Goal: Task Accomplishment & Management: Use online tool/utility

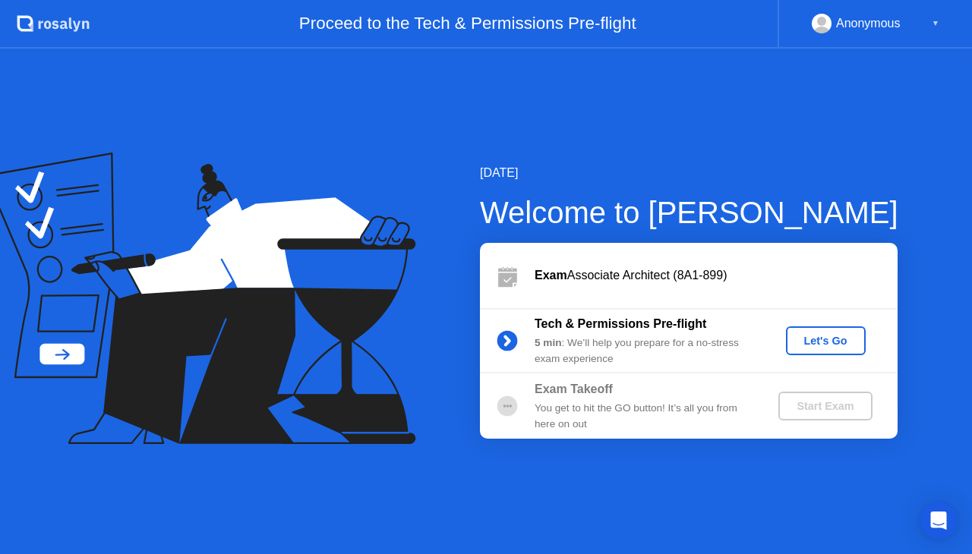
click at [813, 346] on div "Let's Go" at bounding box center [826, 341] width 68 height 12
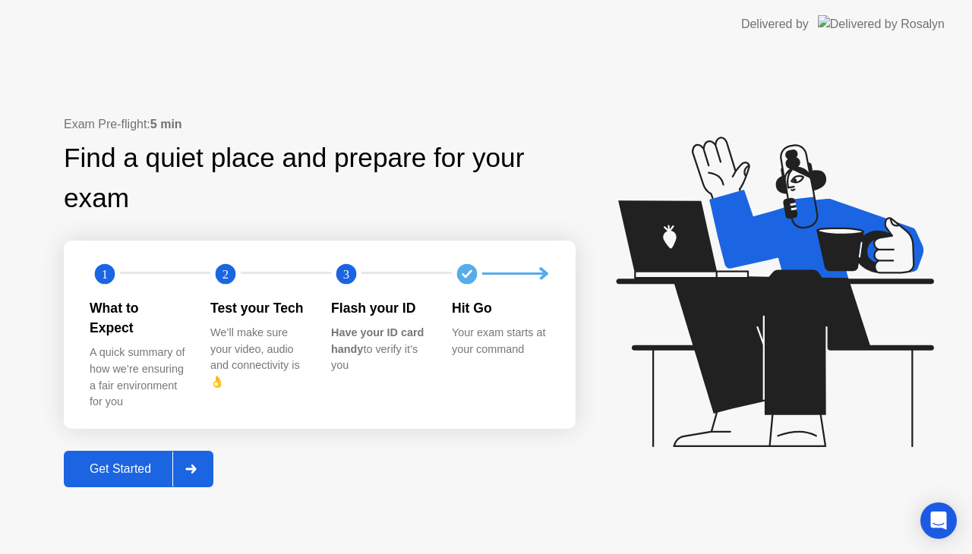
click at [128, 451] on button "Get Started" at bounding box center [139, 469] width 150 height 36
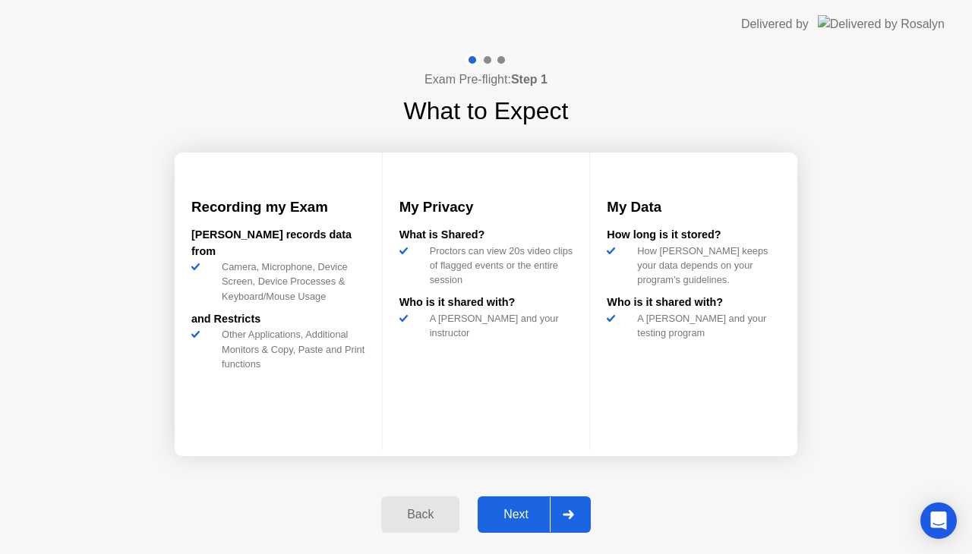
click at [510, 504] on button "Next" at bounding box center [534, 515] width 113 height 36
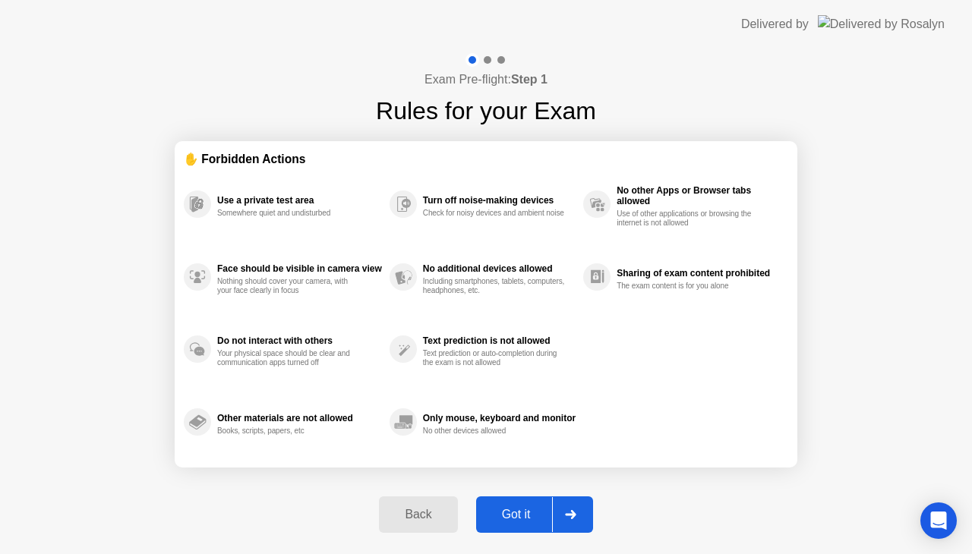
click at [508, 513] on div "Got it" at bounding box center [516, 515] width 71 height 14
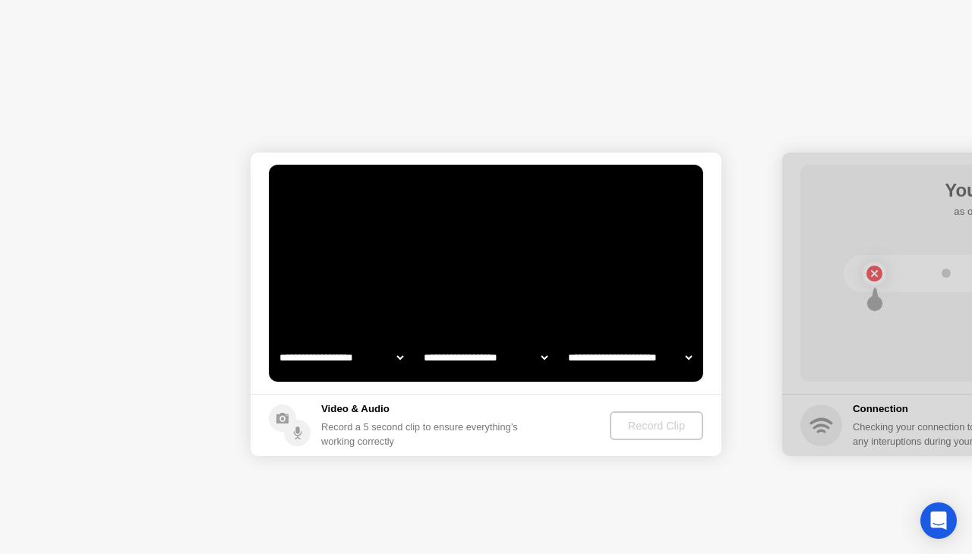
select select "**********"
select select "*******"
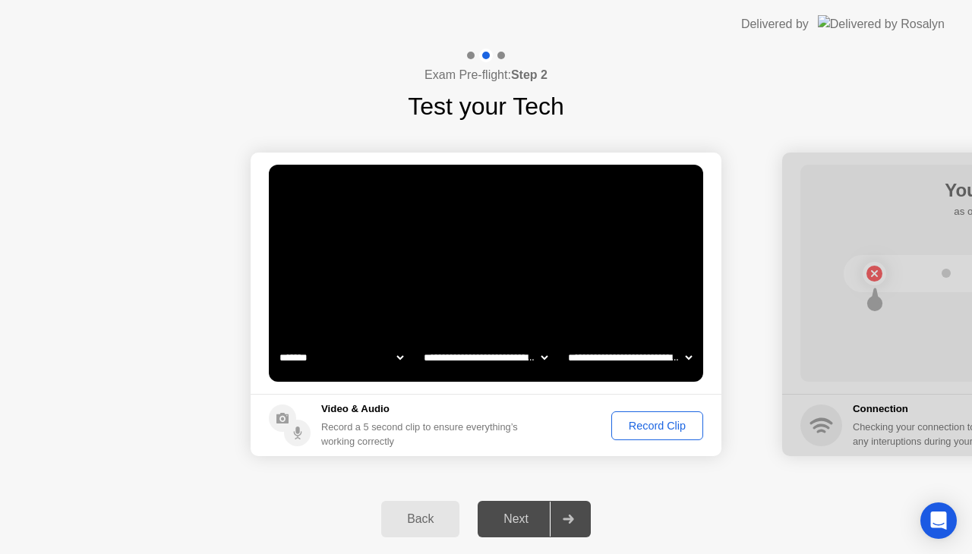
click at [506, 516] on div "Next" at bounding box center [516, 520] width 68 height 14
click at [657, 425] on div "Record Clip" at bounding box center [657, 426] width 81 height 12
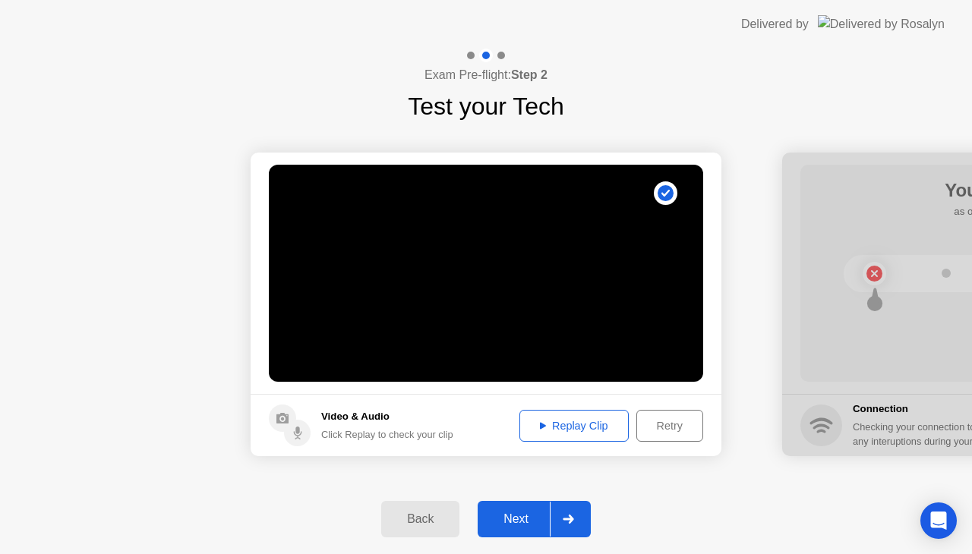
click at [516, 513] on div "Next" at bounding box center [516, 520] width 68 height 14
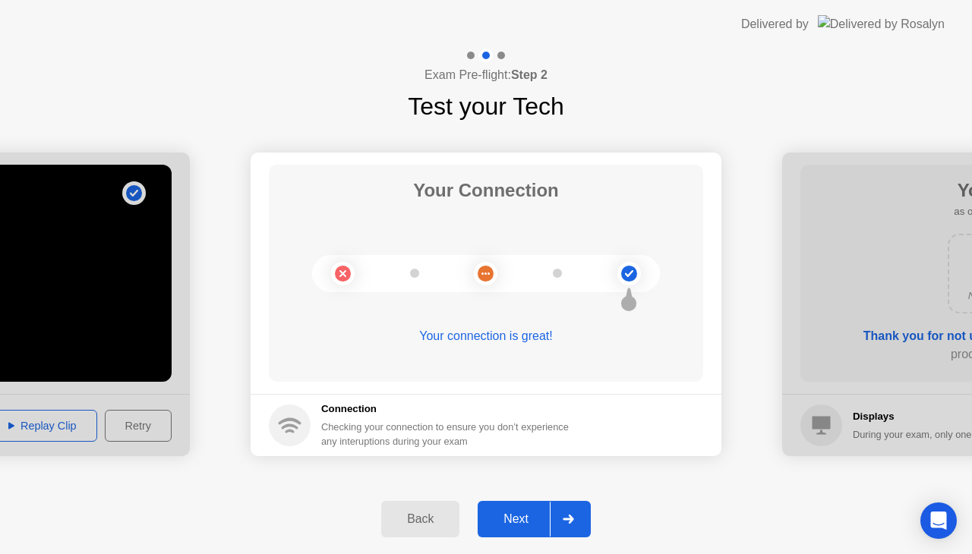
click at [503, 514] on div "Next" at bounding box center [516, 520] width 68 height 14
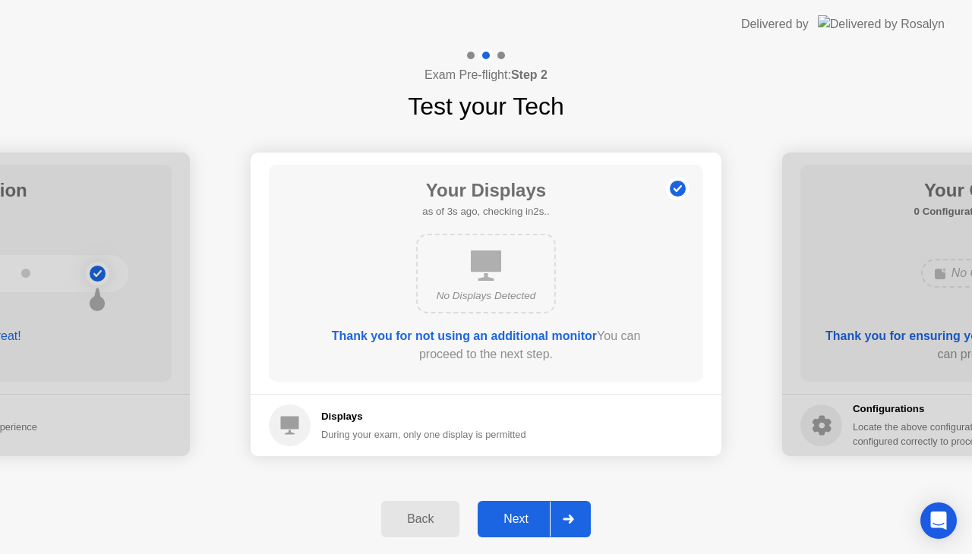
click at [504, 514] on div "Next" at bounding box center [516, 520] width 68 height 14
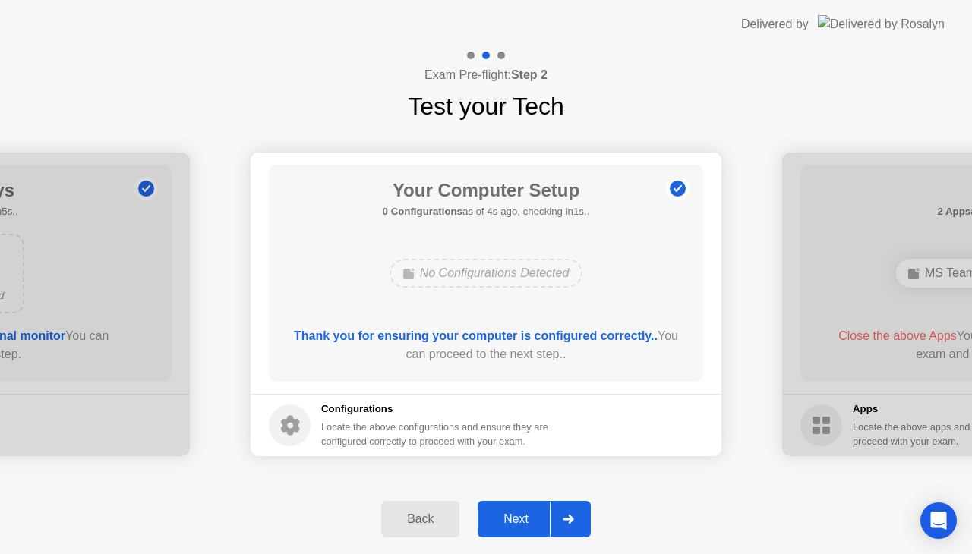
click at [507, 516] on div "Next" at bounding box center [516, 520] width 68 height 14
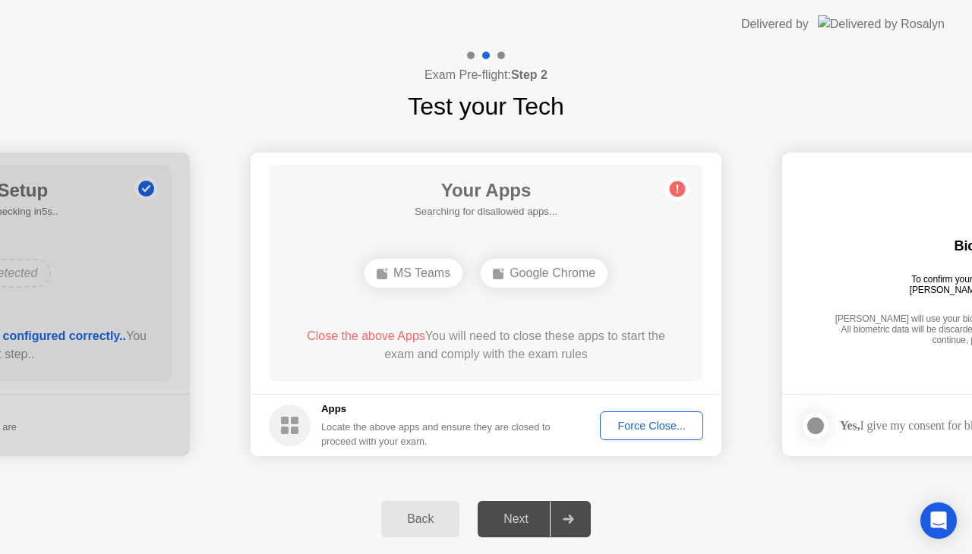
click at [630, 425] on div "Force Close..." at bounding box center [651, 426] width 93 height 12
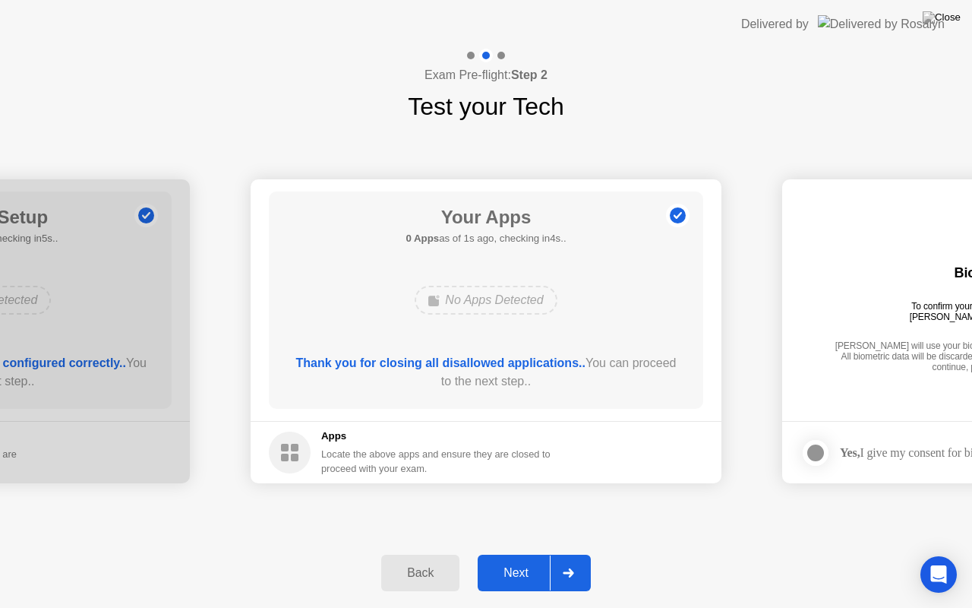
click at [516, 554] on div "Next" at bounding box center [516, 573] width 68 height 14
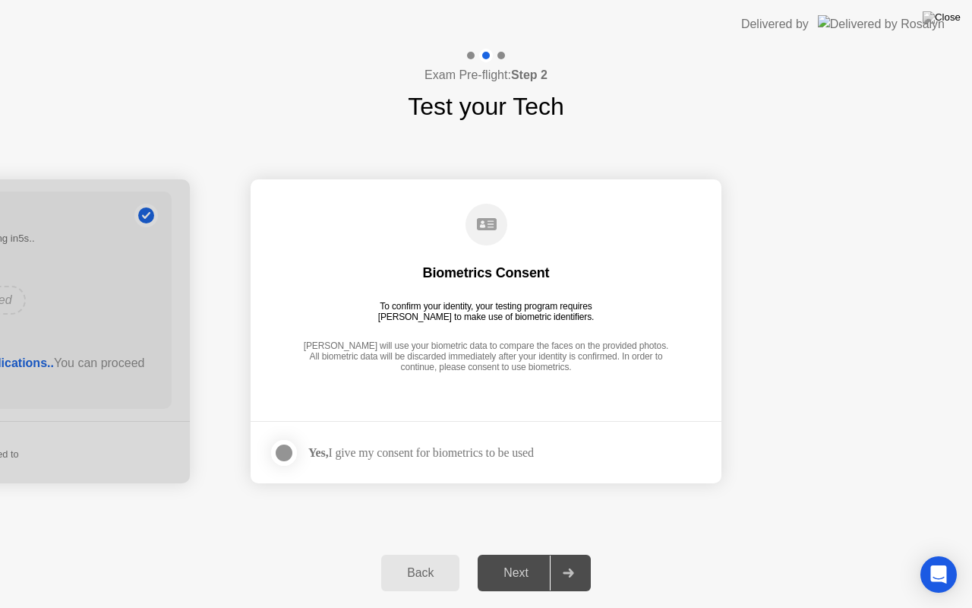
click at [286, 453] on div at bounding box center [284, 453] width 18 height 18
click at [497, 554] on div "Next" at bounding box center [516, 573] width 68 height 14
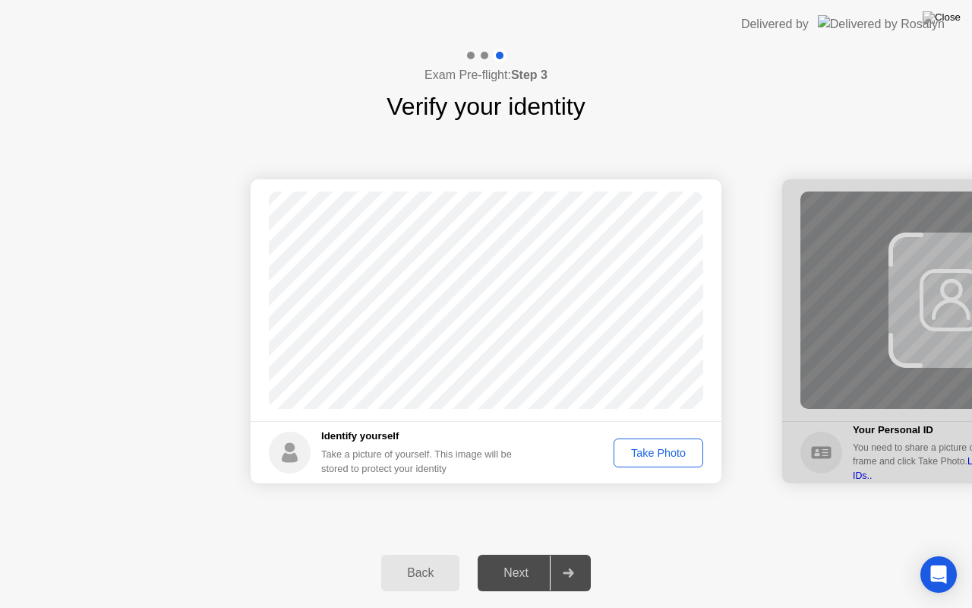
click at [667, 458] on div "Take Photo" at bounding box center [658, 453] width 79 height 12
click at [523, 554] on div "Next" at bounding box center [516, 573] width 68 height 14
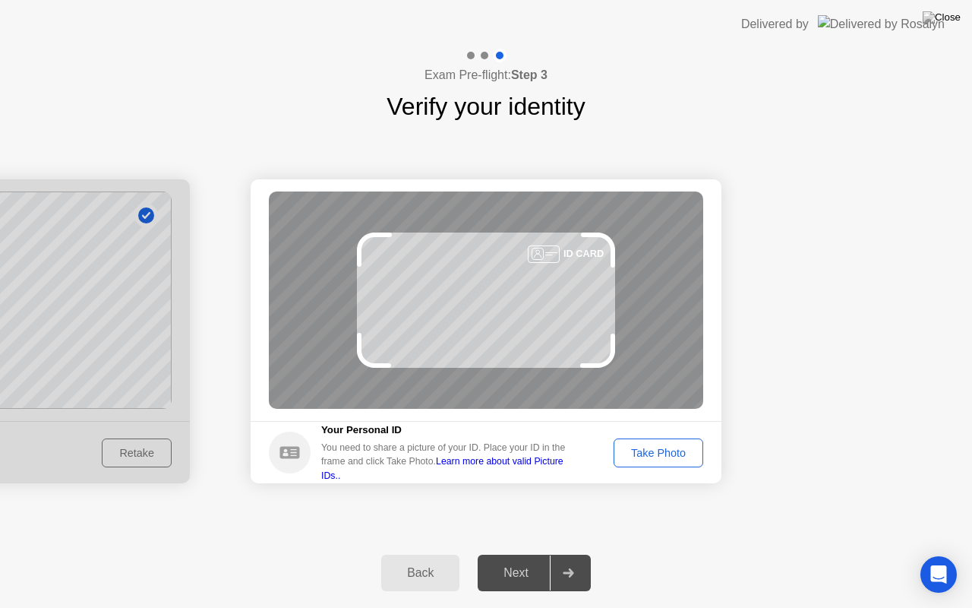
click at [671, 448] on div "Take Photo" at bounding box center [658, 453] width 79 height 12
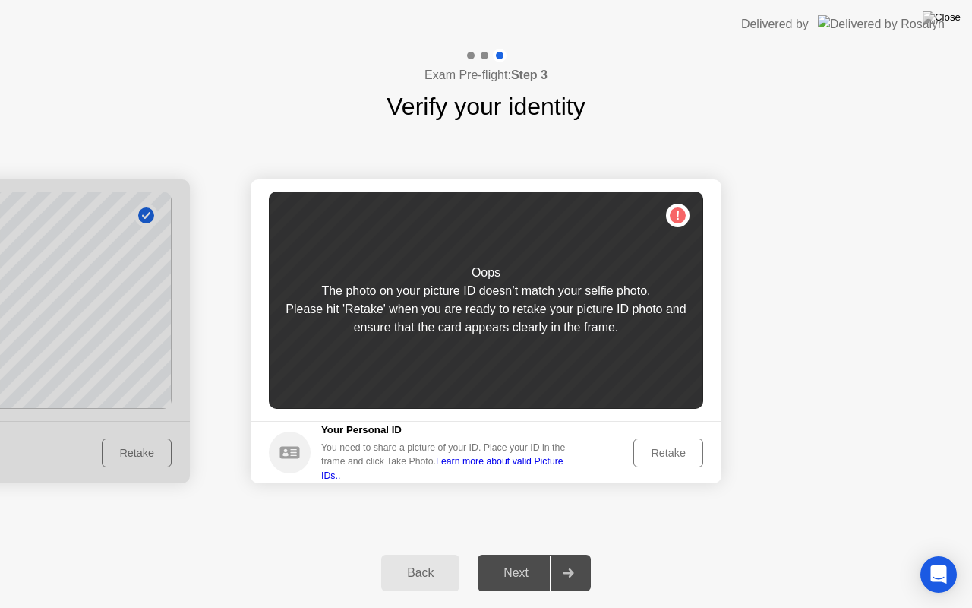
click at [671, 448] on div "Retake" at bounding box center [668, 453] width 59 height 12
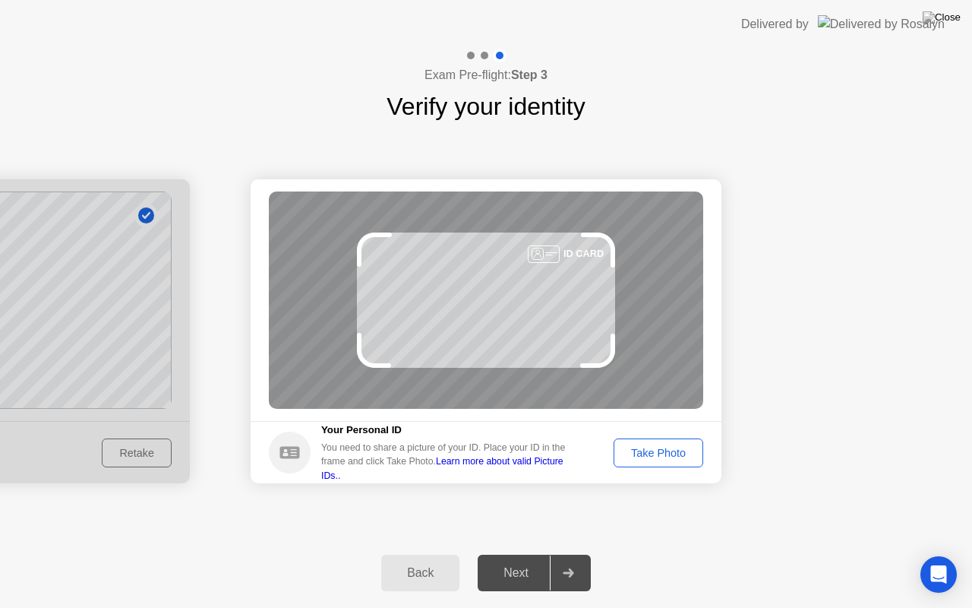
click at [675, 459] on div "Take Photo" at bounding box center [658, 453] width 79 height 12
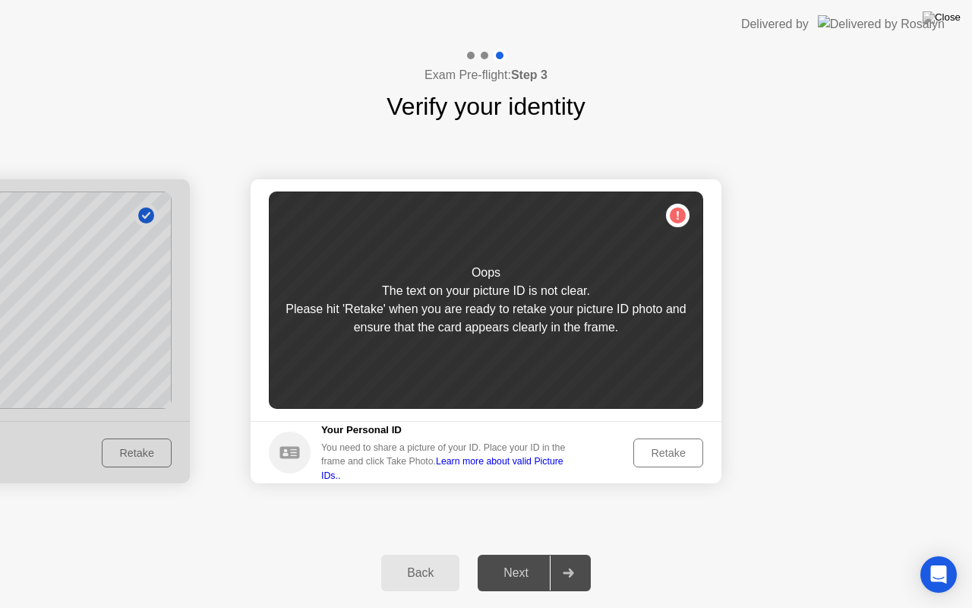
click at [675, 459] on div "Retake" at bounding box center [668, 453] width 59 height 12
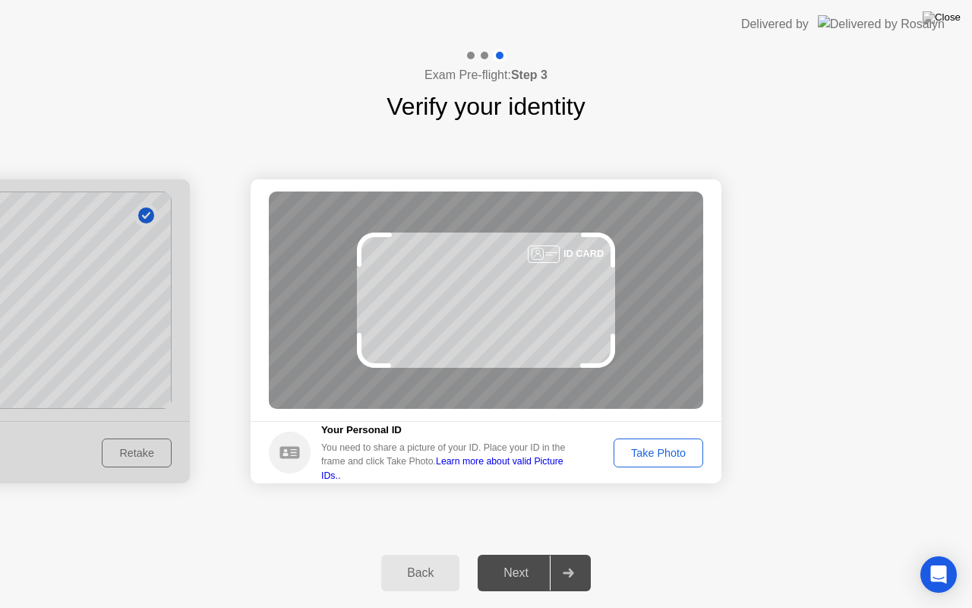
click at [675, 459] on div "Take Photo" at bounding box center [658, 453] width 79 height 12
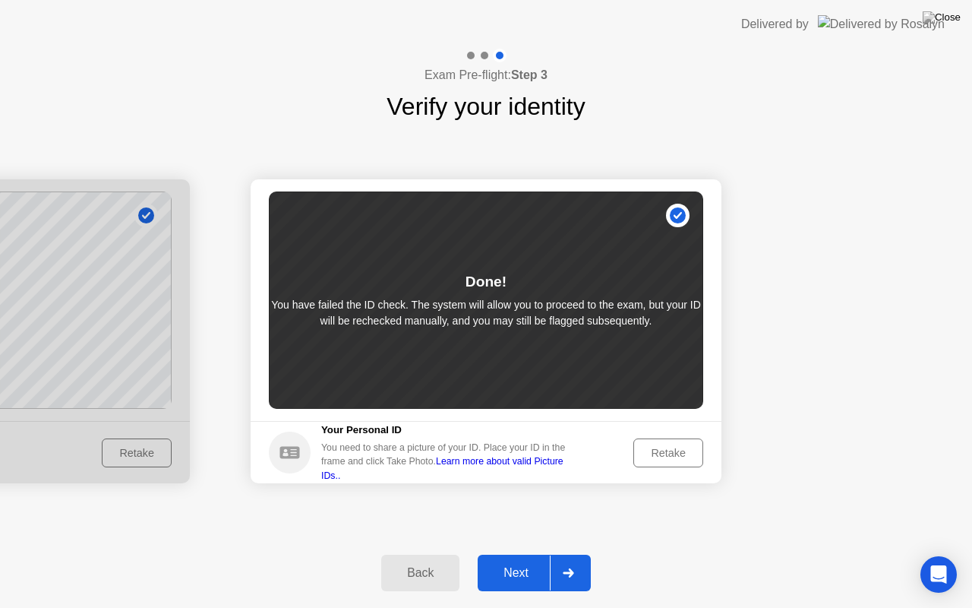
click at [516, 554] on div "Next" at bounding box center [516, 573] width 68 height 14
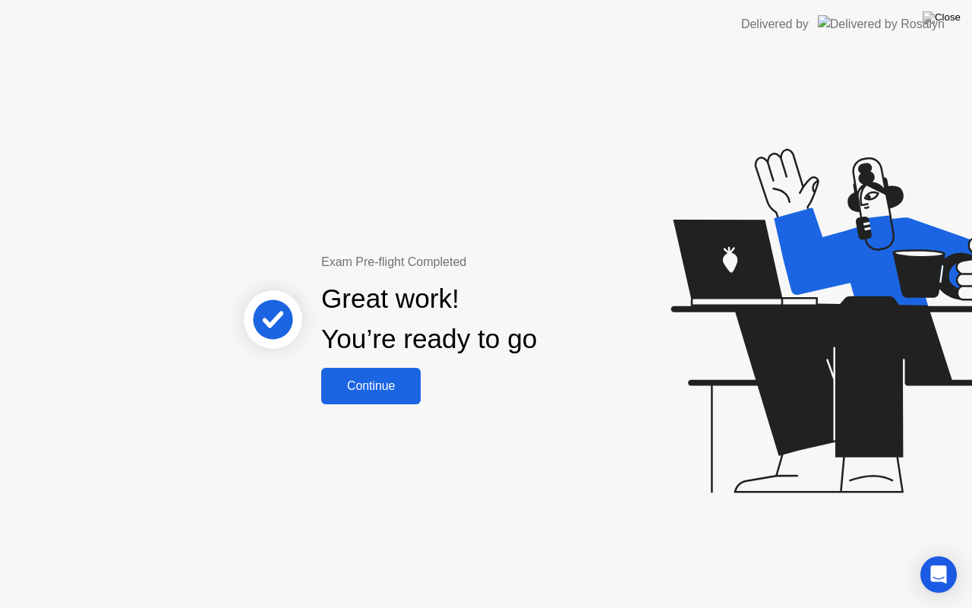
click at [360, 387] on div "Continue" at bounding box center [371, 386] width 90 height 14
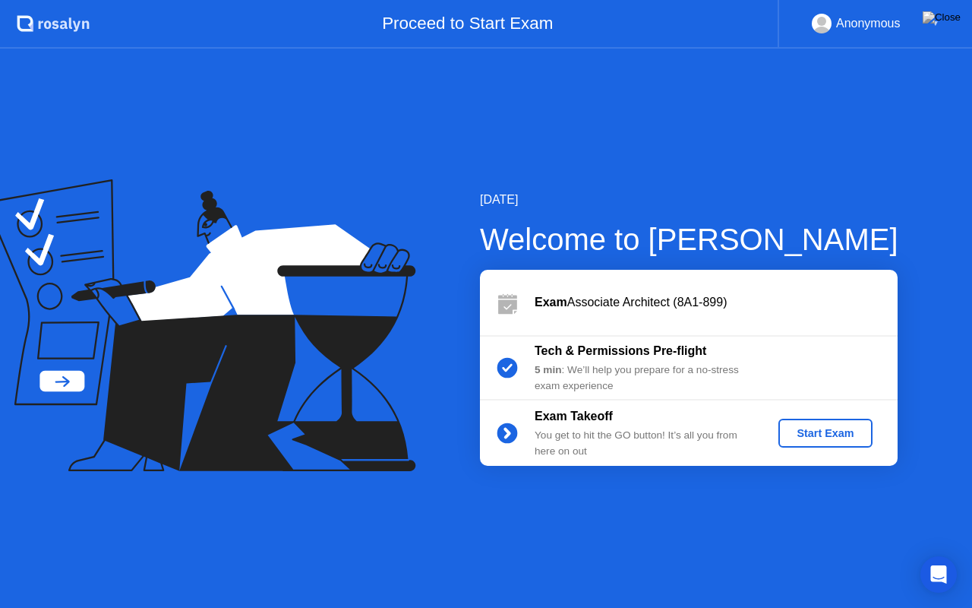
click at [805, 439] on div "Start Exam" at bounding box center [825, 433] width 81 height 12
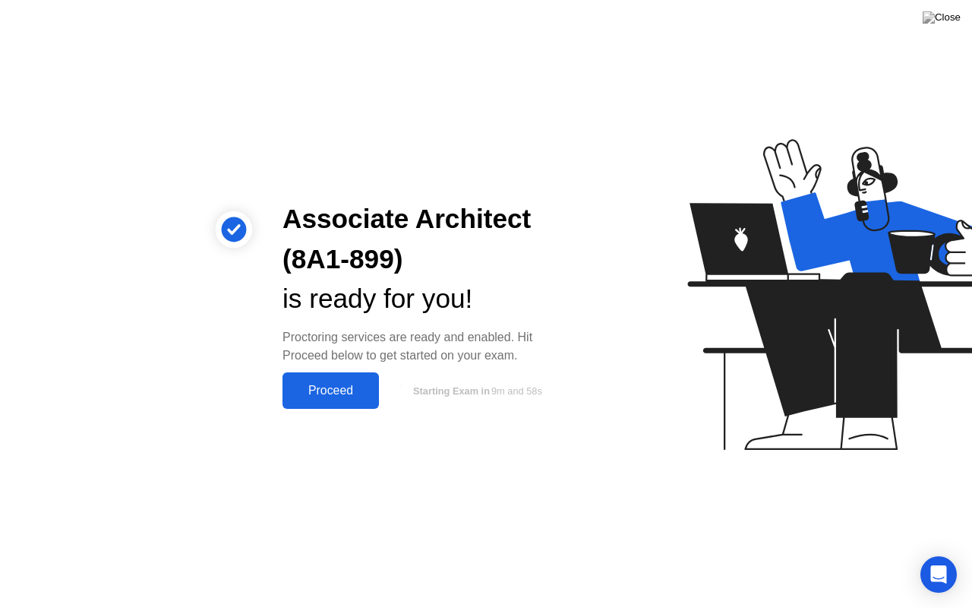
click at [359, 374] on button "Proceed" at bounding box center [331, 390] width 96 height 36
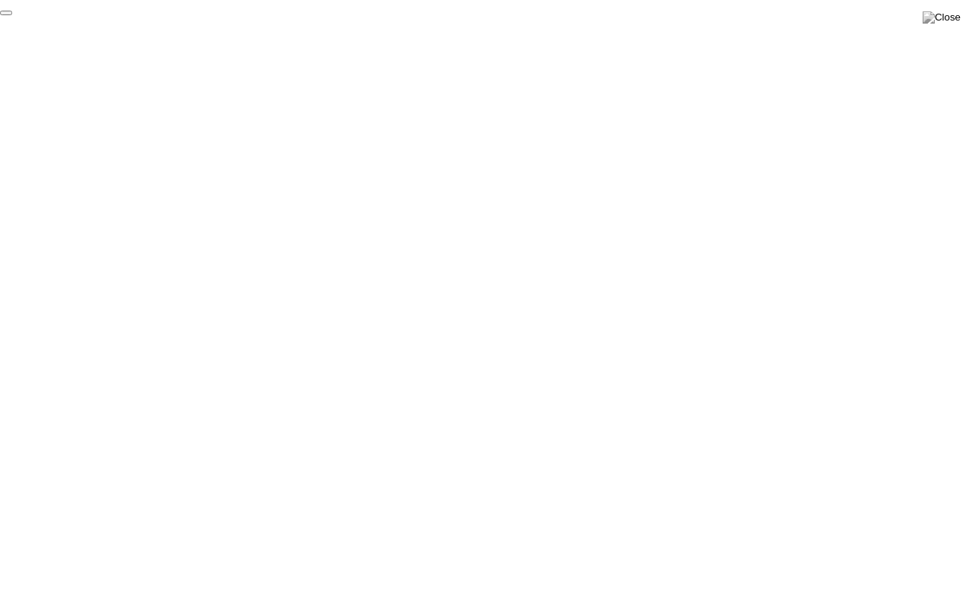
click div "End Proctoring Session"
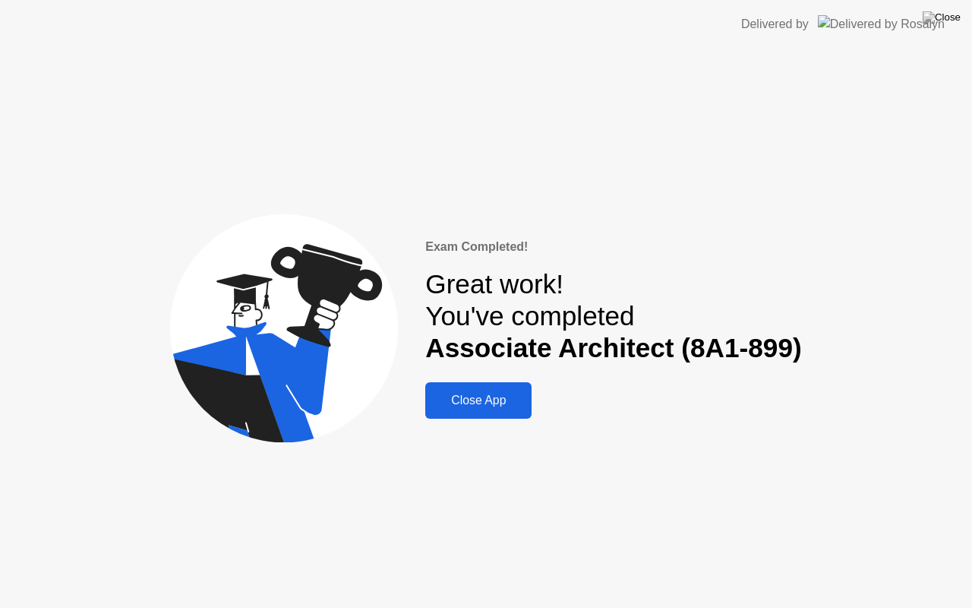
click at [489, 399] on div "Close App" at bounding box center [478, 400] width 97 height 14
